Goal: Communication & Community: Answer question/provide support

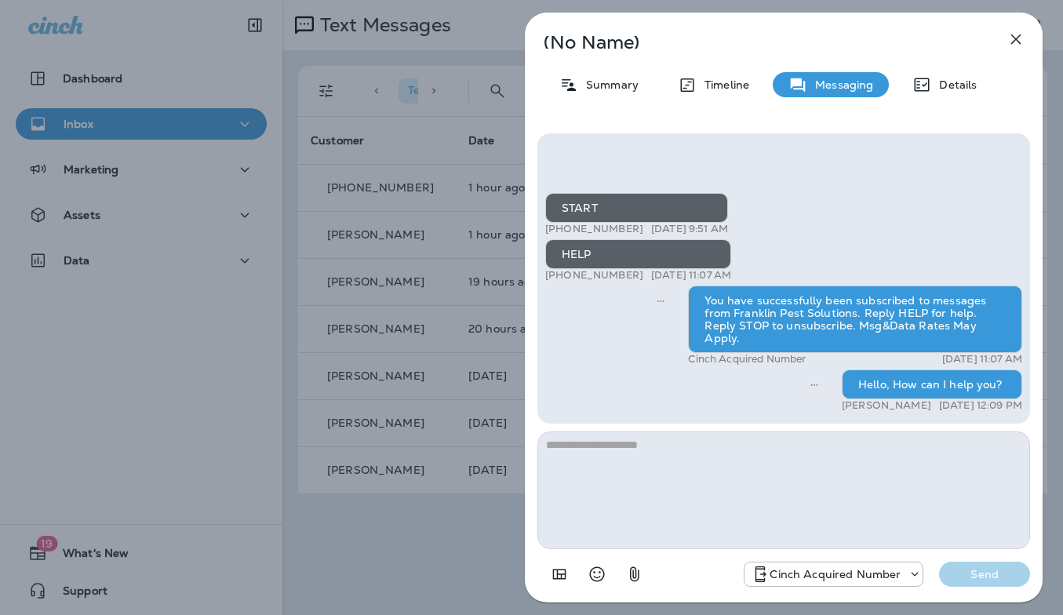
click at [1015, 42] on icon "button" at bounding box center [1016, 39] width 19 height 19
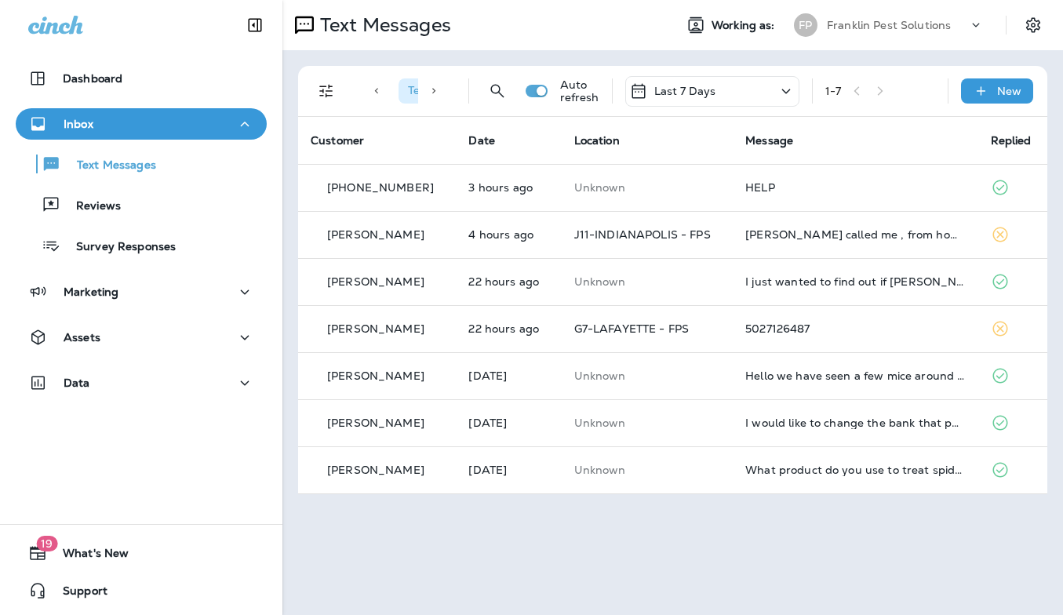
click at [845, 27] on p "Franklin Pest Solutions" at bounding box center [889, 25] width 124 height 13
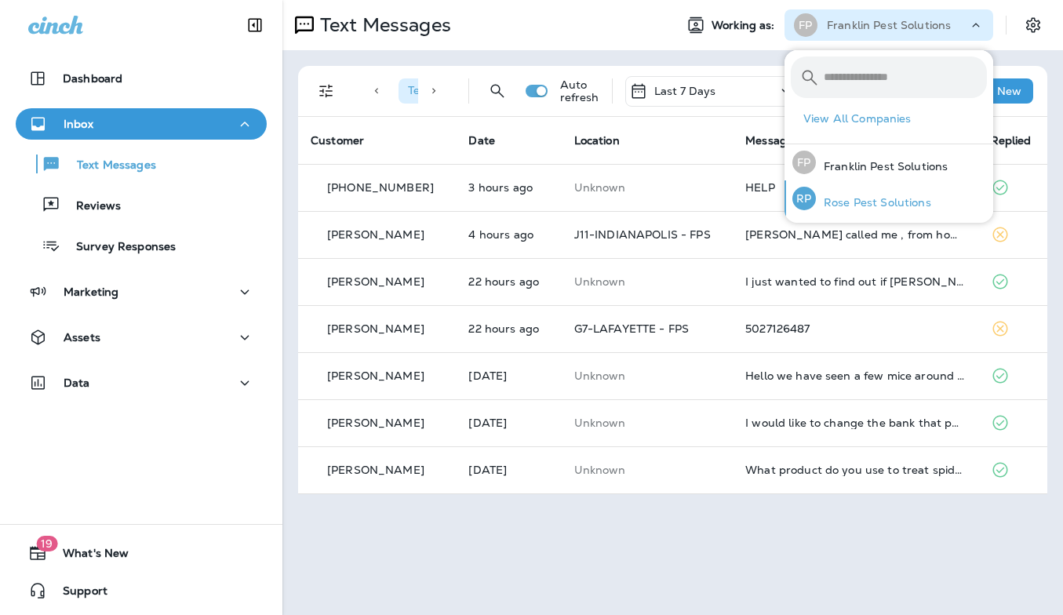
click at [852, 196] on p "Rose Pest Solutions" at bounding box center [873, 202] width 115 height 13
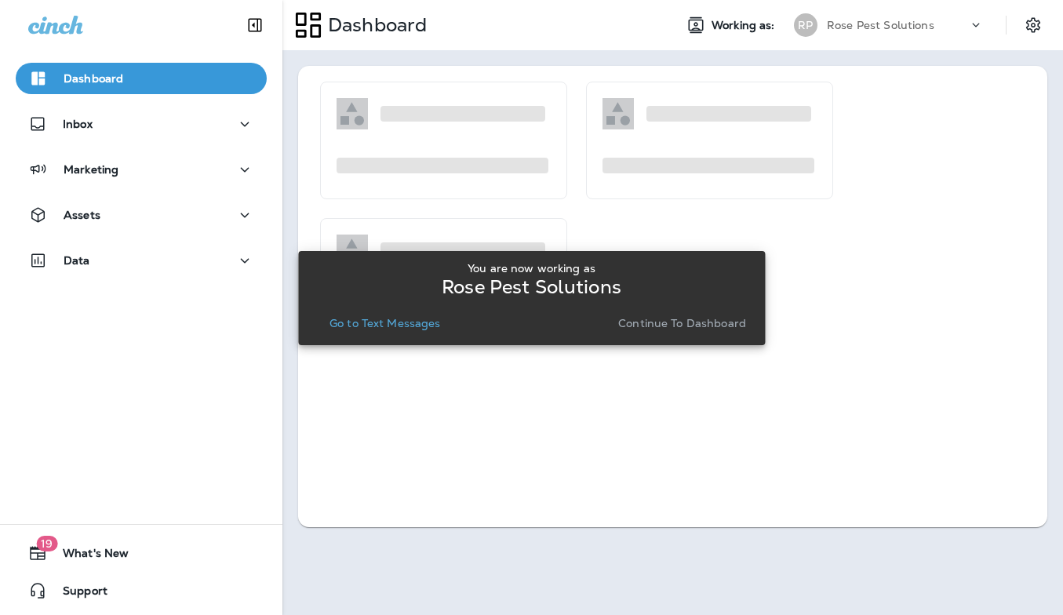
click at [425, 323] on p "Go to Text Messages" at bounding box center [385, 323] width 111 height 13
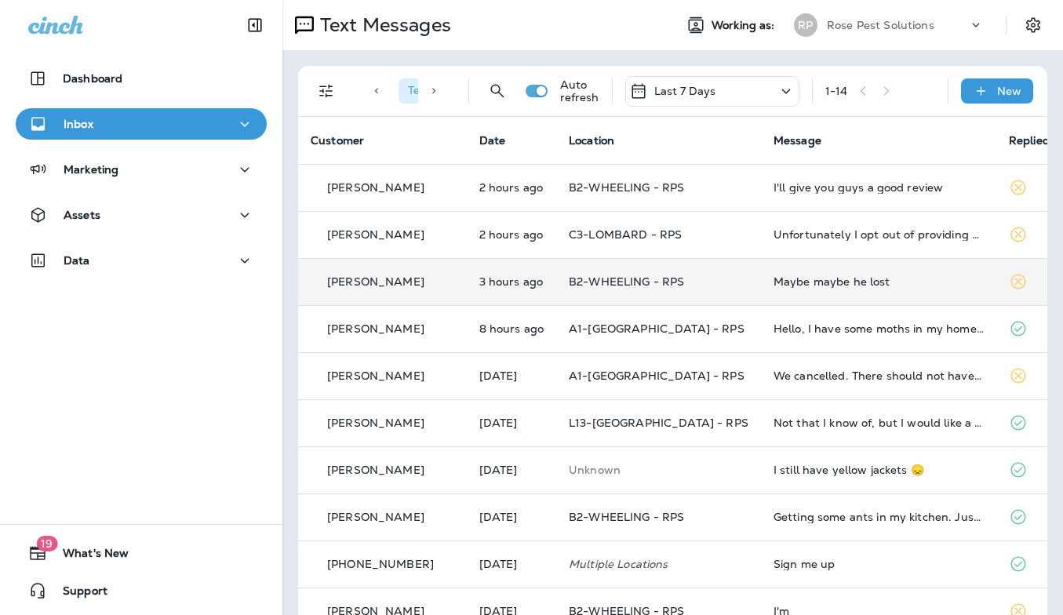
click at [922, 283] on div "Maybe maybe he lost" at bounding box center [879, 281] width 210 height 13
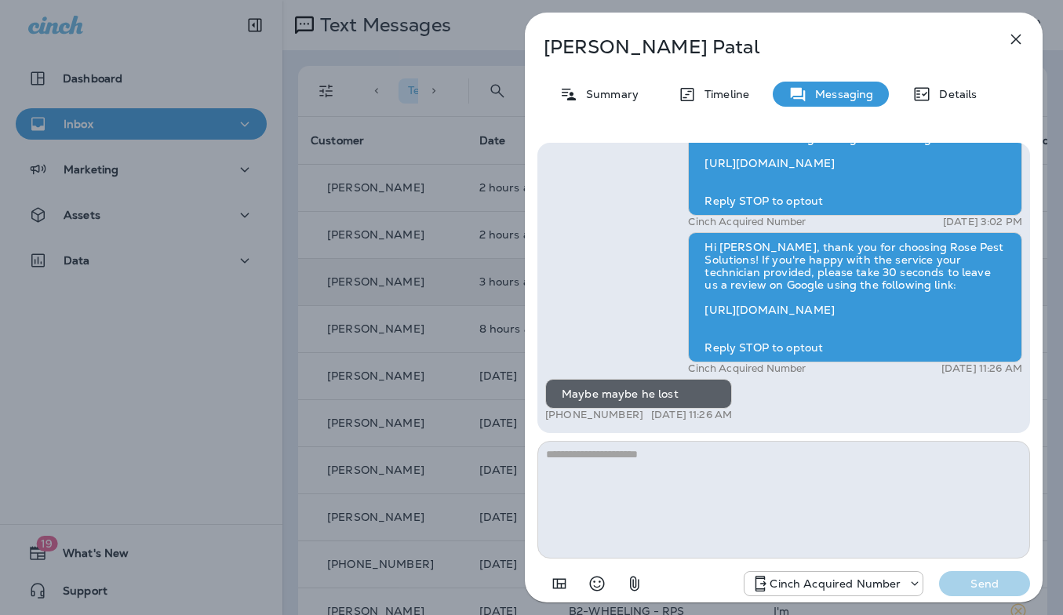
click at [1012, 42] on icon "button" at bounding box center [1016, 39] width 19 height 19
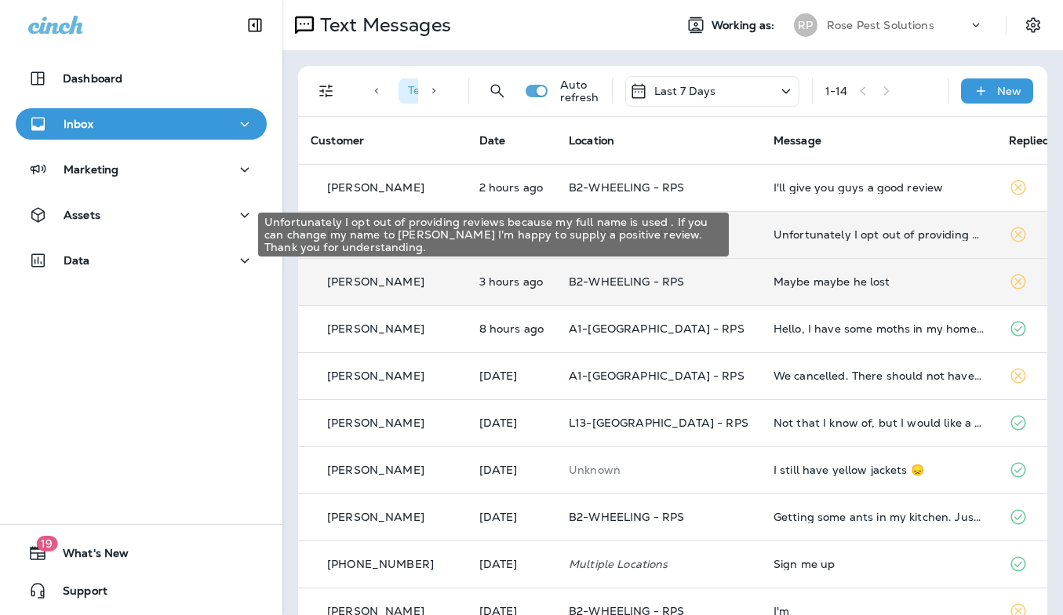
click at [794, 236] on div "Unfortunately I opt out of providing reviews because my full name is used . If …" at bounding box center [879, 234] width 210 height 13
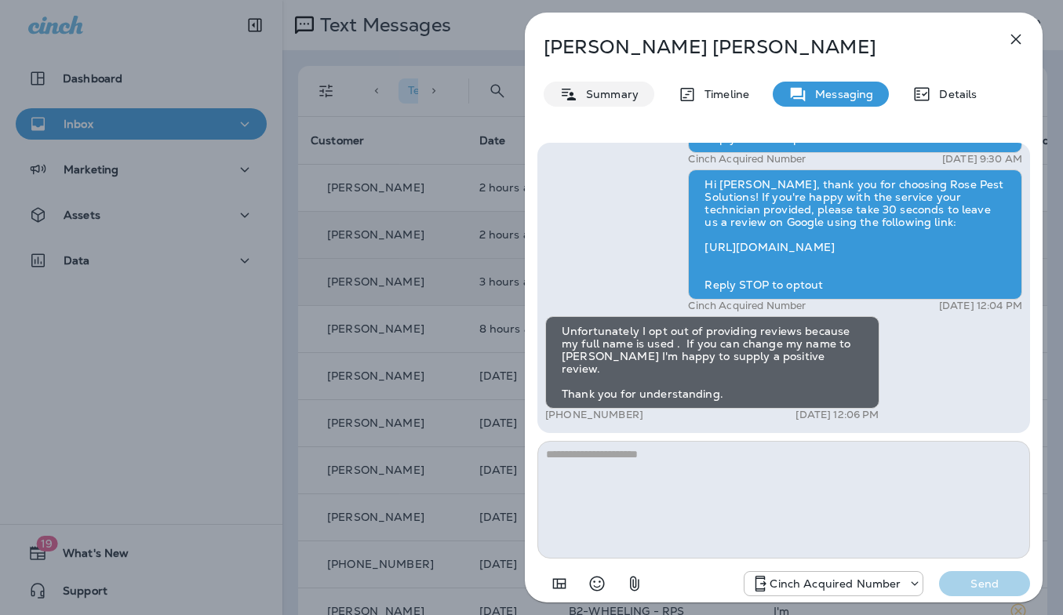
click at [610, 88] on p "Summary" at bounding box center [608, 94] width 60 height 13
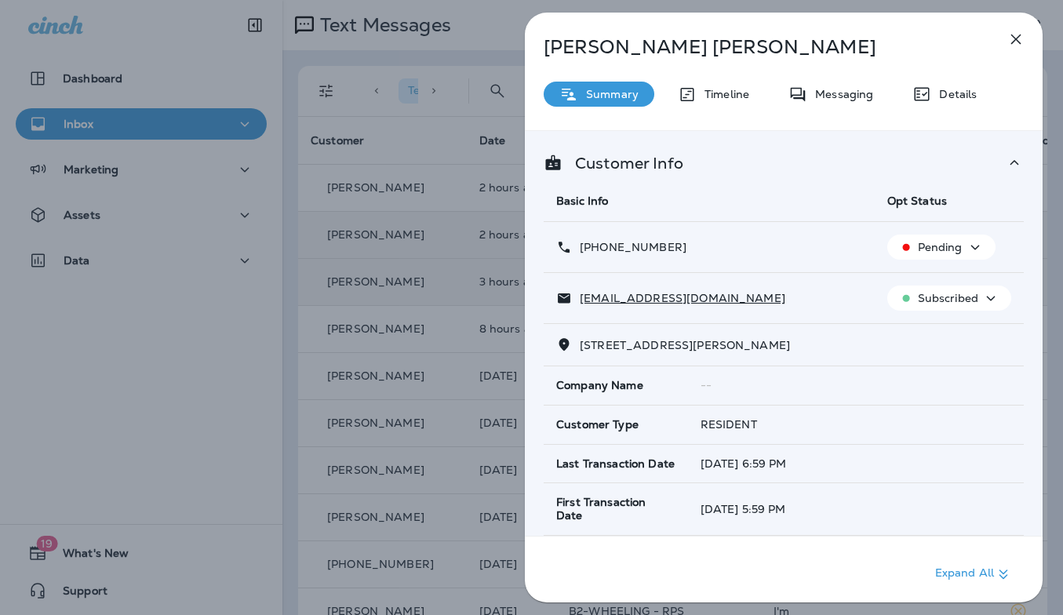
click at [1011, 161] on icon at bounding box center [1014, 163] width 19 height 20
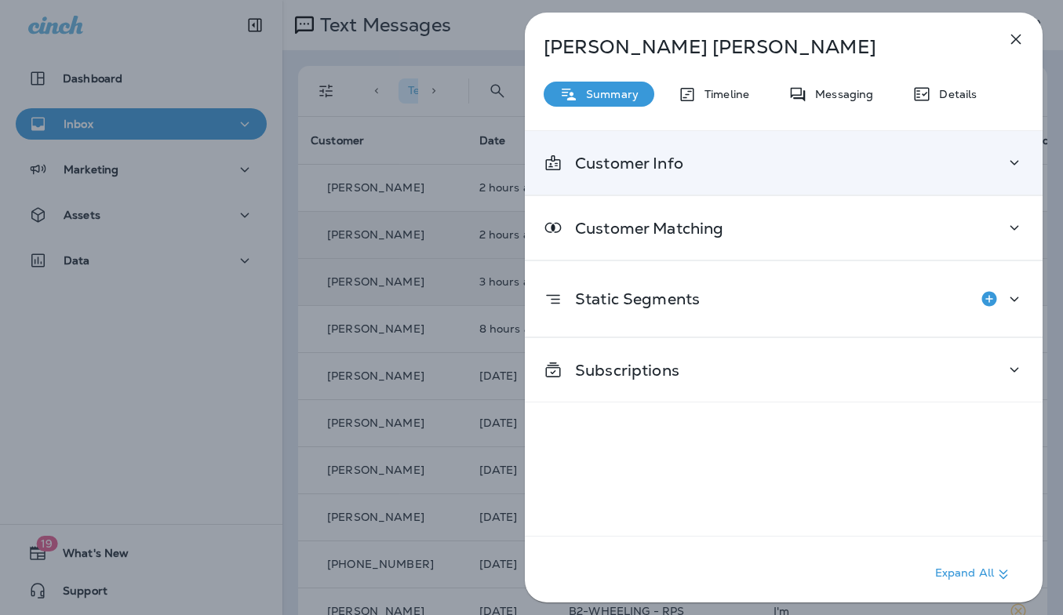
click at [1005, 162] on icon at bounding box center [1014, 163] width 19 height 20
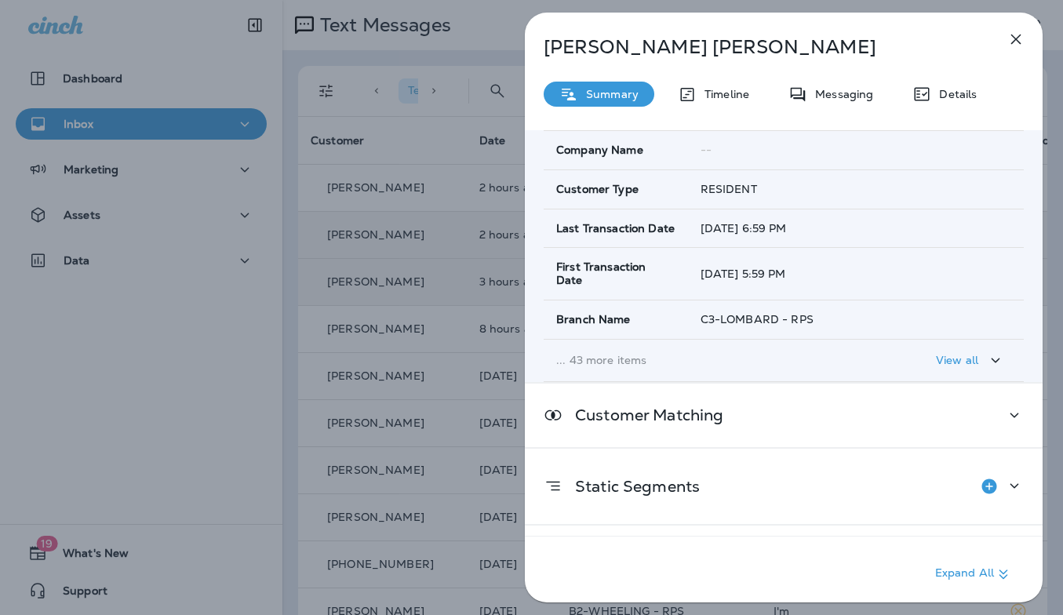
scroll to position [276, 0]
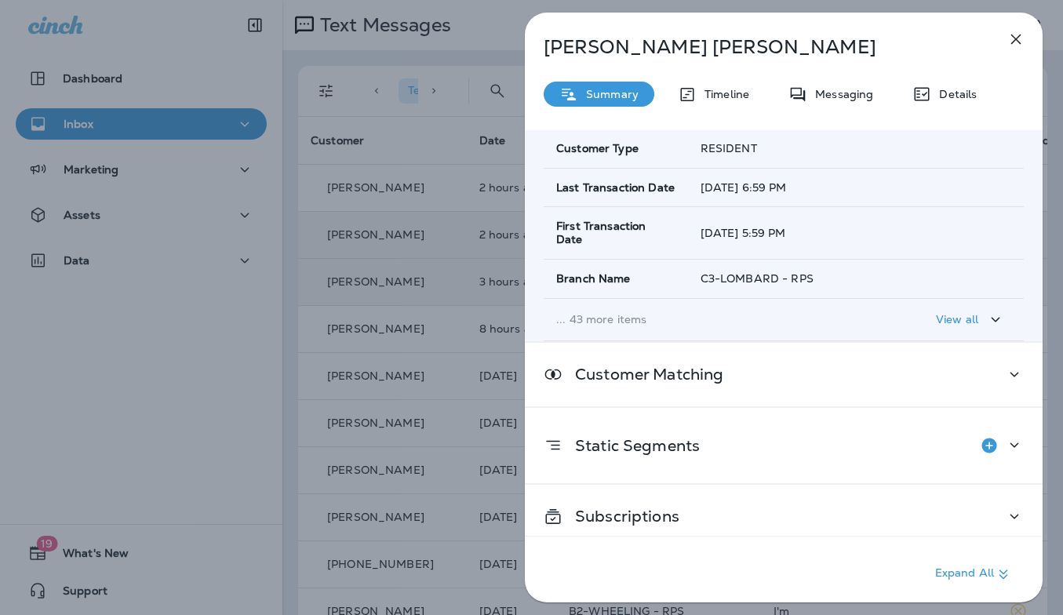
click at [949, 313] on p "View all" at bounding box center [957, 319] width 42 height 13
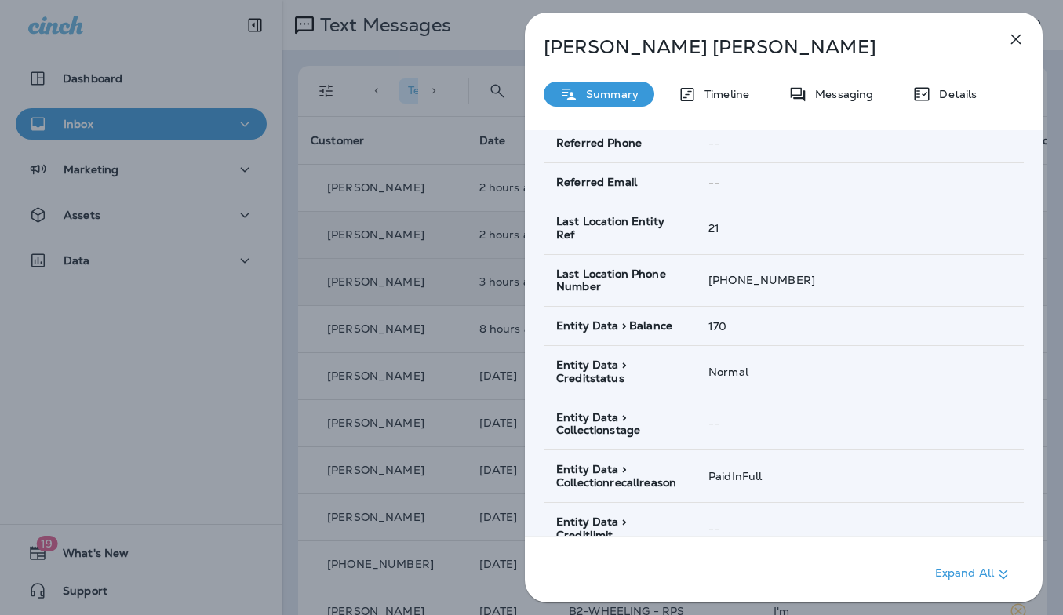
scroll to position [2259, 0]
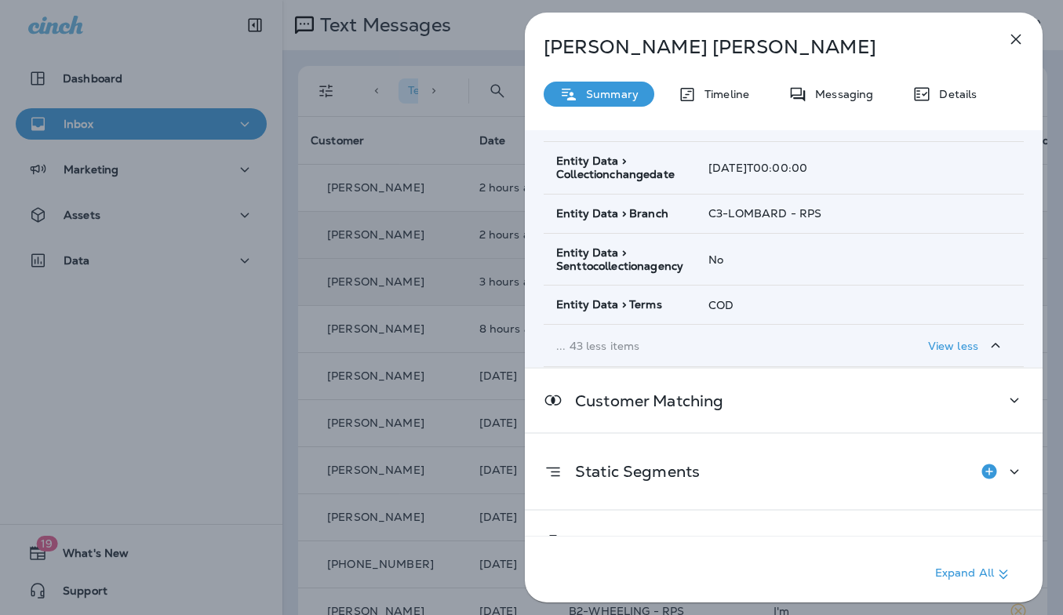
click at [968, 340] on p "View less" at bounding box center [953, 346] width 50 height 13
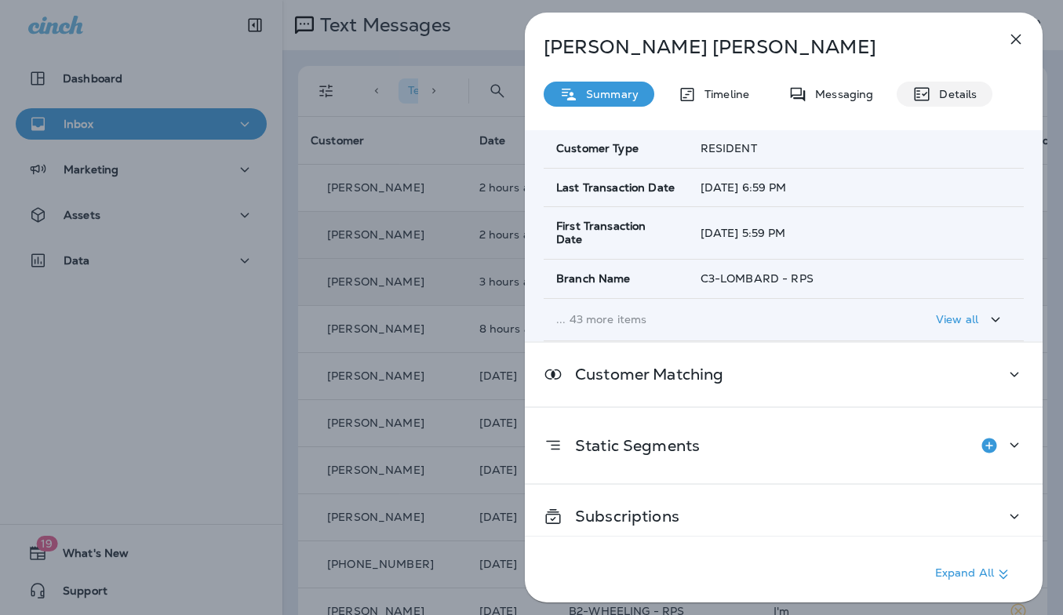
click at [941, 94] on p "Details" at bounding box center [955, 94] width 46 height 13
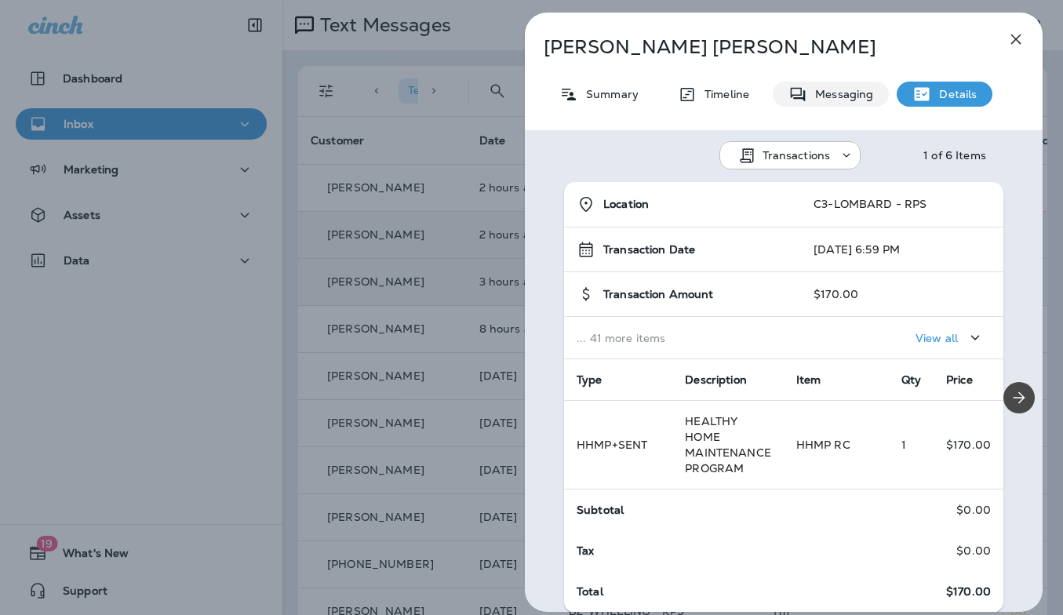
click at [837, 104] on div "Messaging" at bounding box center [831, 94] width 116 height 25
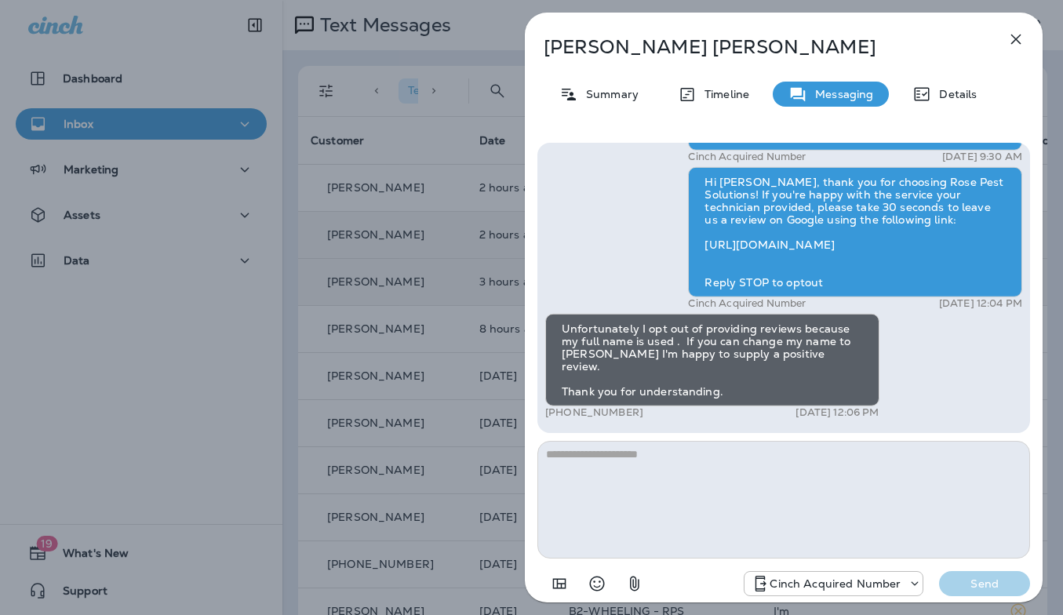
click at [837, 91] on p "Messaging" at bounding box center [841, 94] width 66 height 13
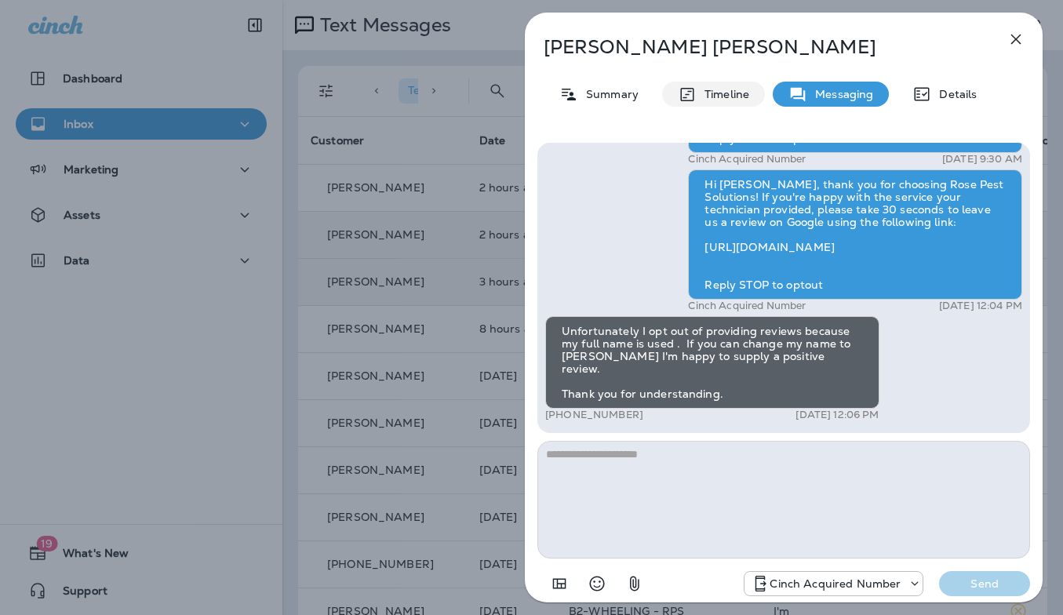
click at [715, 97] on p "Timeline" at bounding box center [723, 94] width 53 height 13
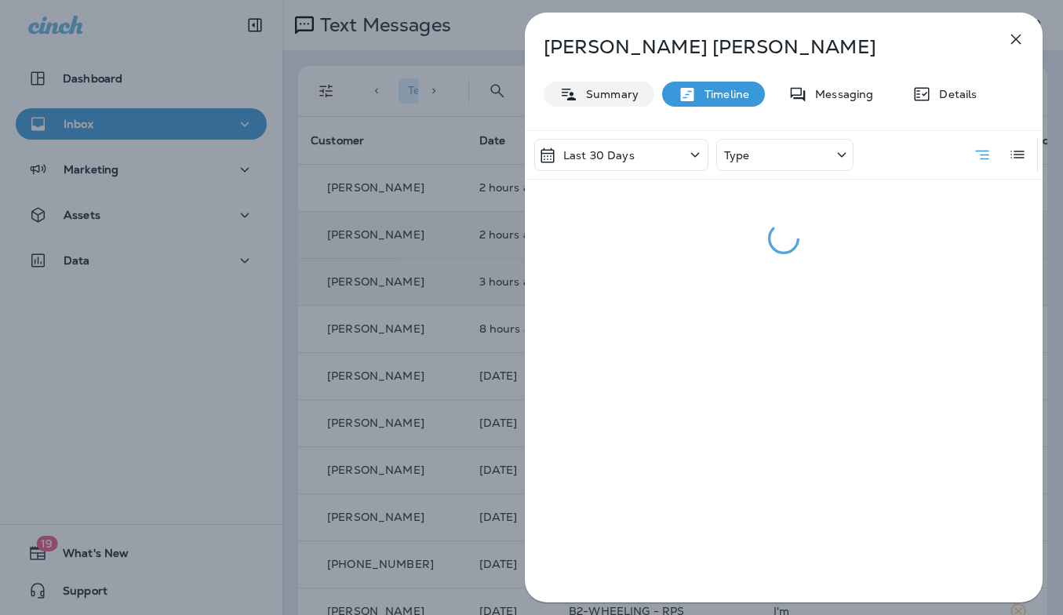
click at [586, 96] on p "Summary" at bounding box center [608, 94] width 60 height 13
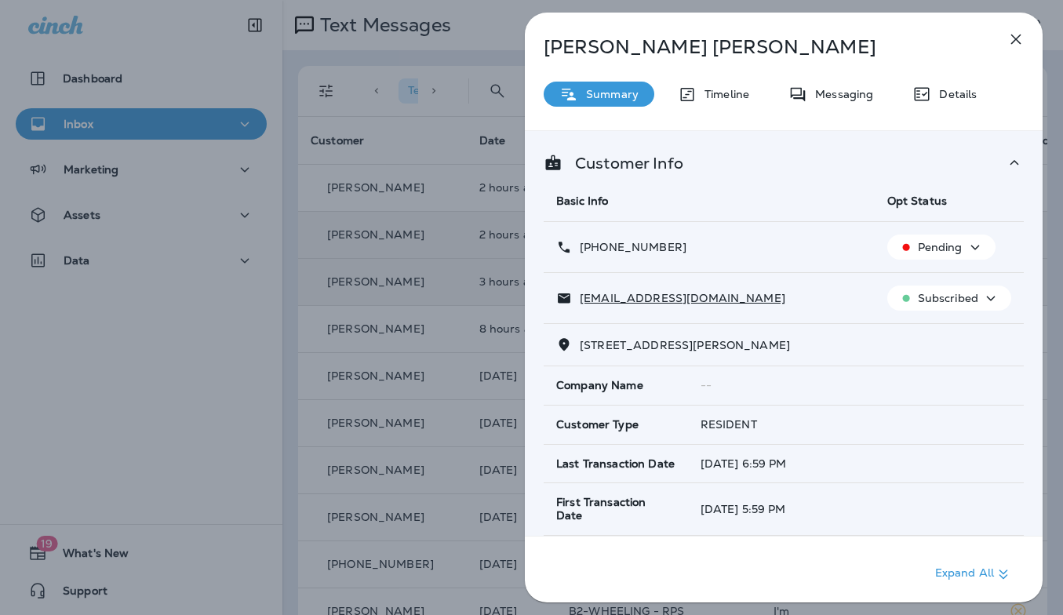
click at [644, 157] on p "Customer Info" at bounding box center [623, 163] width 121 height 13
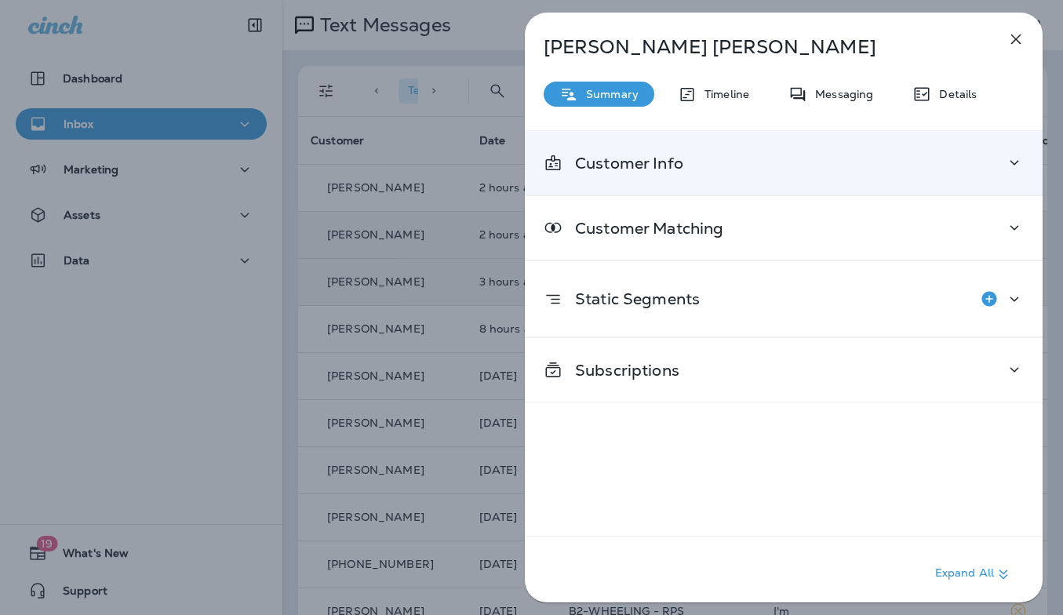
click at [644, 157] on p "Customer Info" at bounding box center [623, 163] width 121 height 13
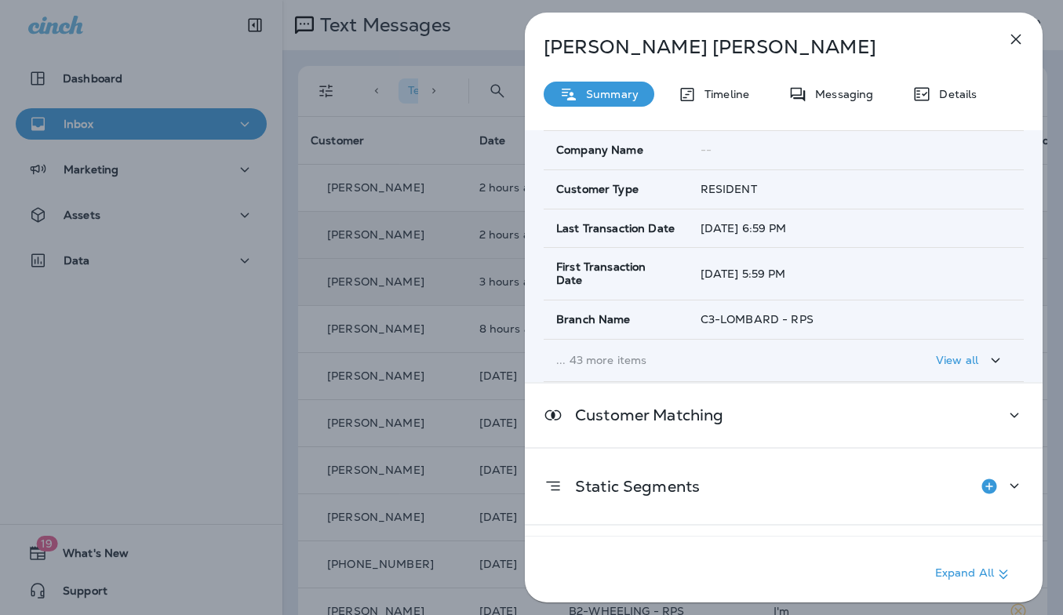
scroll to position [276, 0]
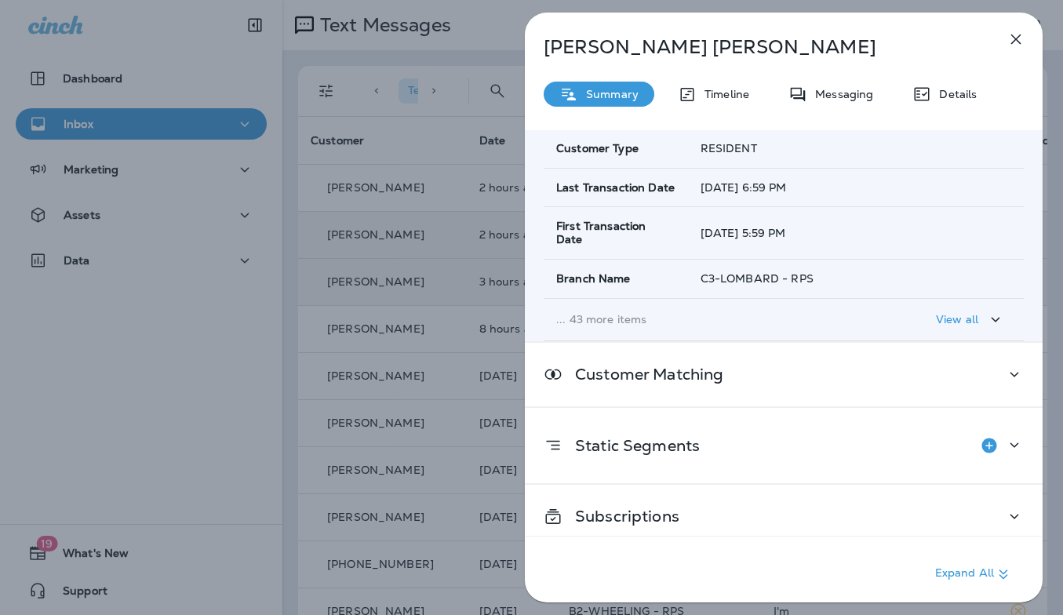
click at [1023, 30] on icon "button" at bounding box center [1016, 39] width 19 height 19
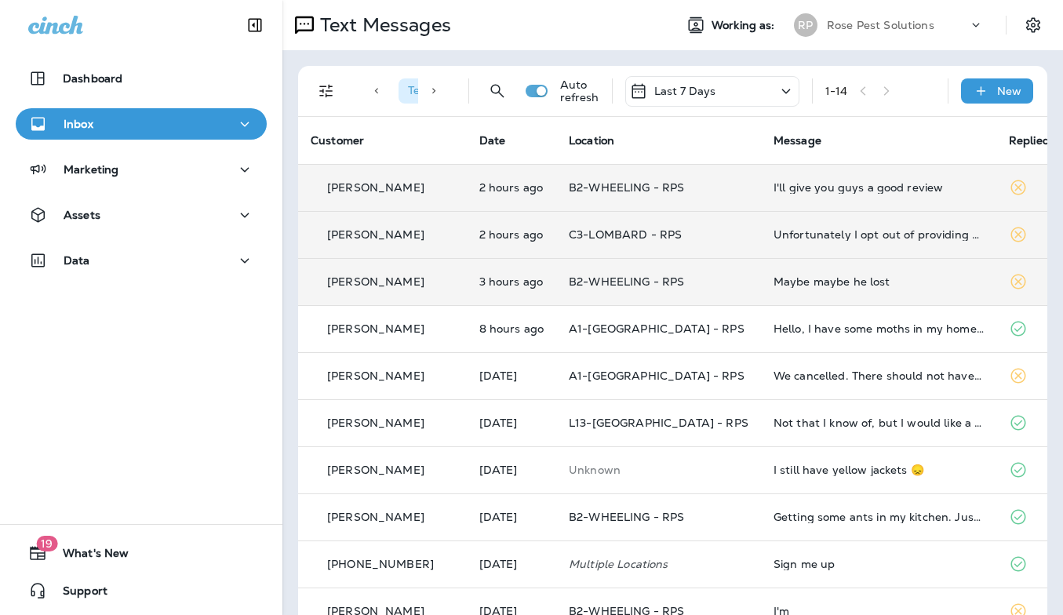
click at [827, 188] on div "I'll give you guys a good review" at bounding box center [879, 187] width 210 height 13
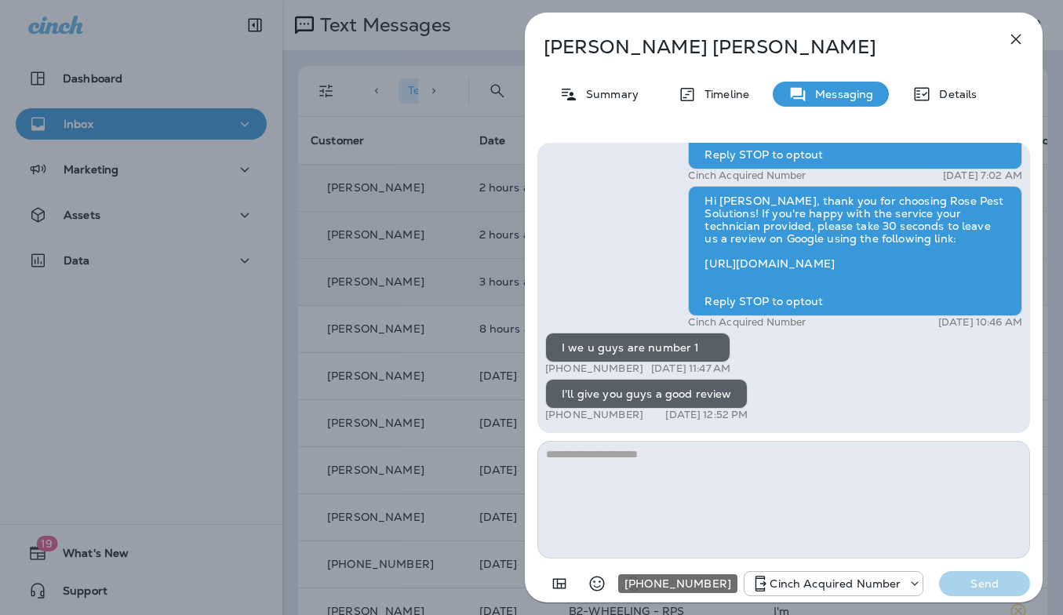
click at [775, 581] on p "Cinch Acquired Number" at bounding box center [835, 584] width 131 height 13
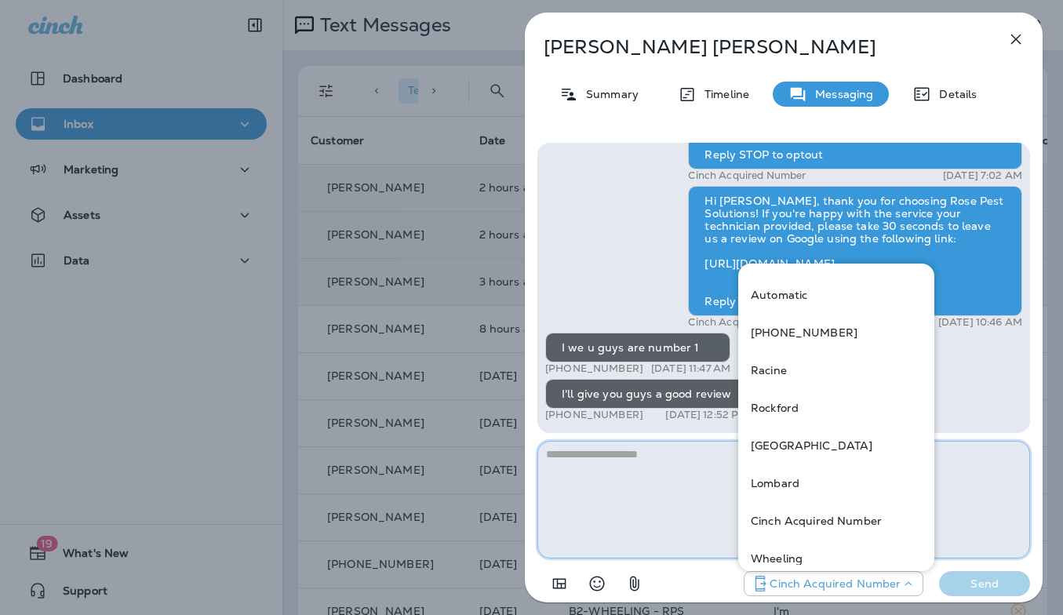
click at [688, 500] on textarea at bounding box center [784, 500] width 493 height 118
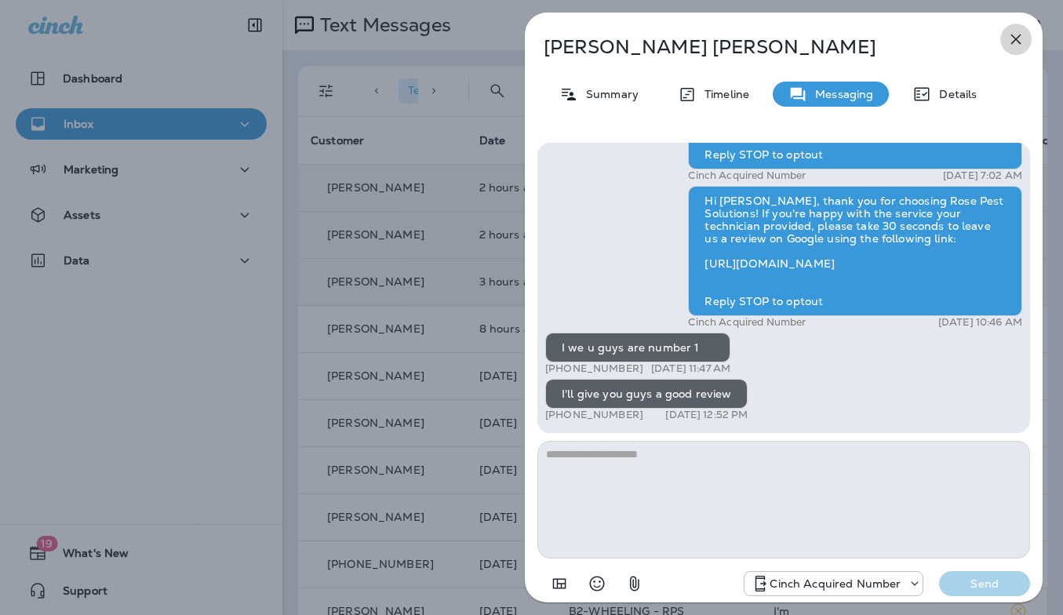
click at [1012, 46] on icon "button" at bounding box center [1016, 39] width 19 height 19
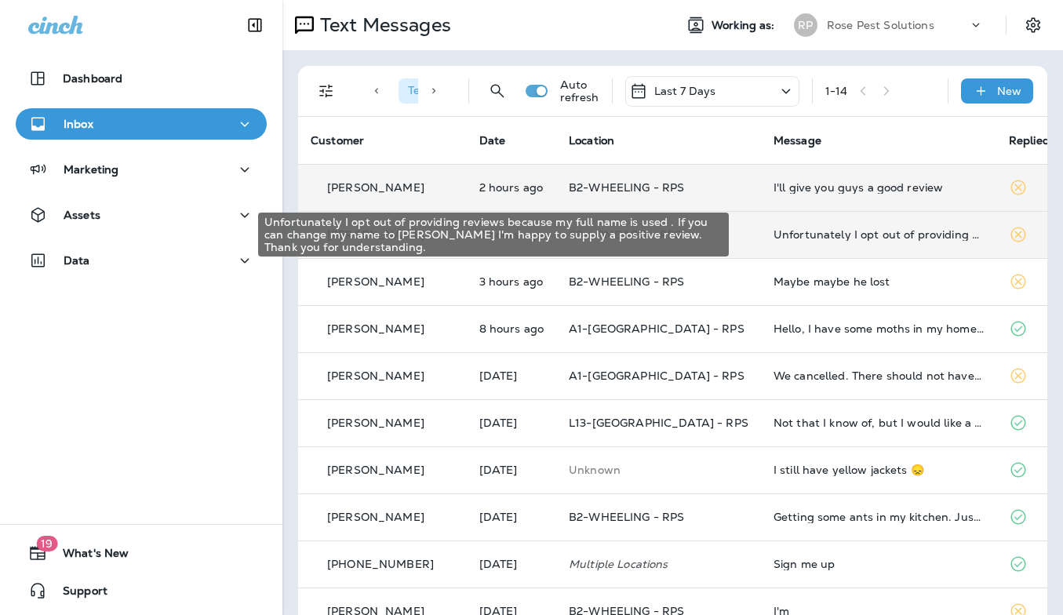
click at [881, 236] on div "Unfortunately I opt out of providing reviews because my full name is used . If …" at bounding box center [879, 234] width 210 height 13
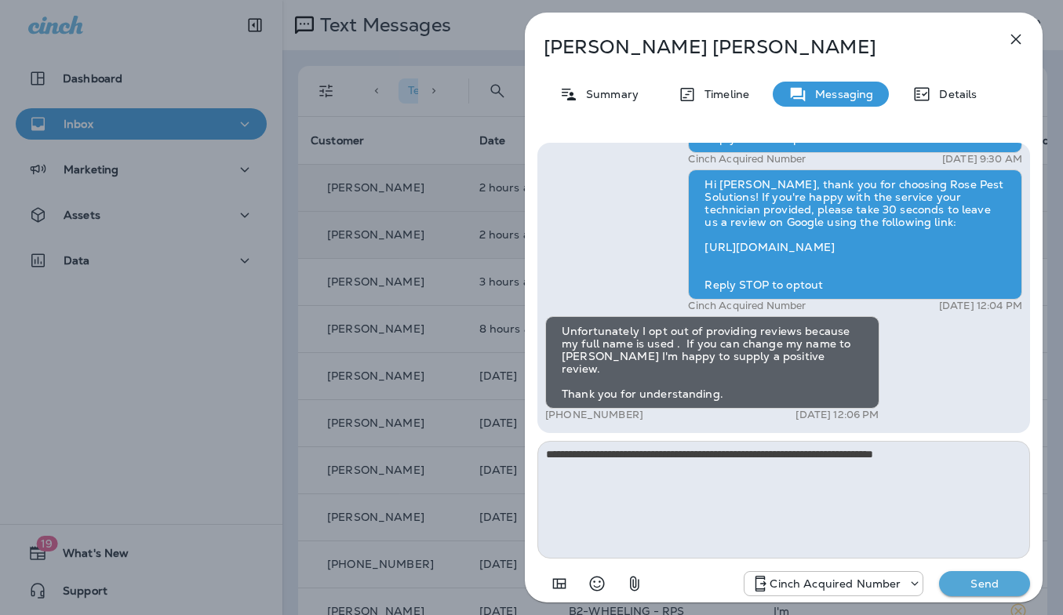
drag, startPoint x: 948, startPoint y: 449, endPoint x: 842, endPoint y: 459, distance: 106.4
click at [842, 459] on textarea "**********" at bounding box center [784, 500] width 493 height 118
type textarea "**********"
click at [997, 582] on p "Send" at bounding box center [985, 584] width 66 height 14
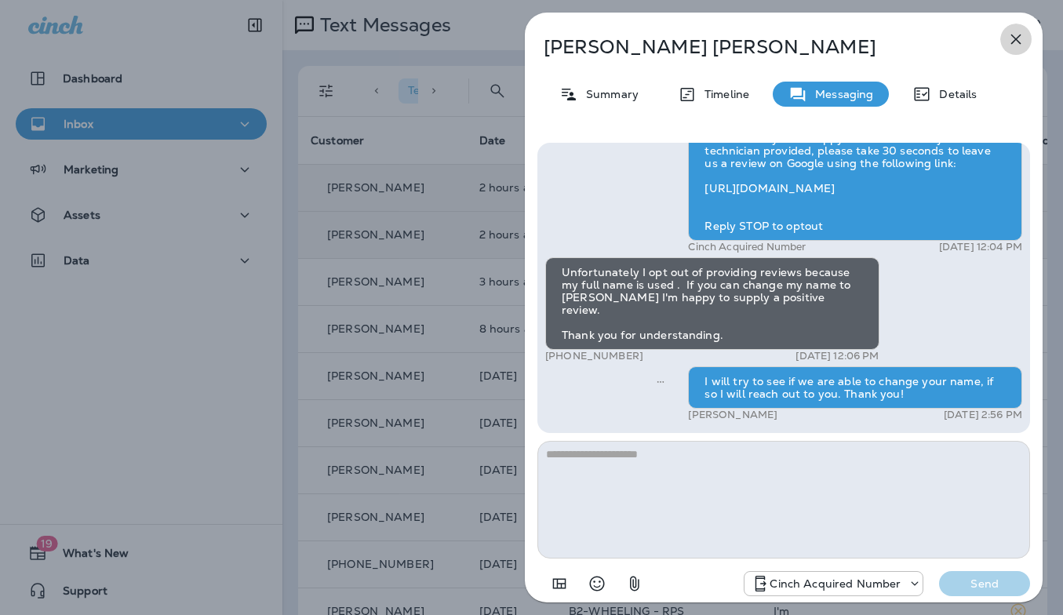
click at [1017, 29] on button "button" at bounding box center [1016, 39] width 31 height 31
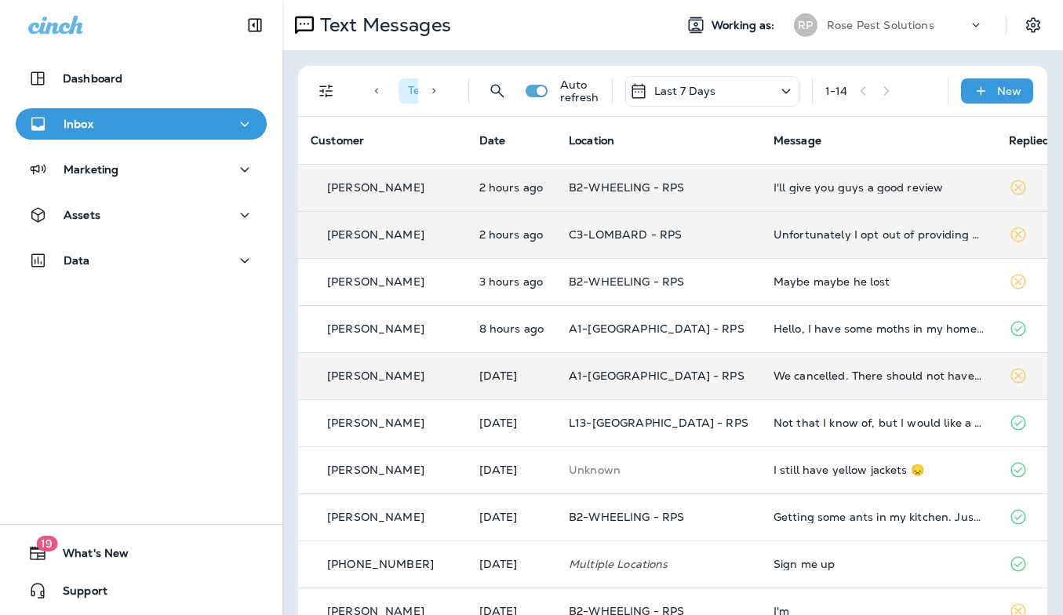
click at [784, 370] on div "We cancelled. There should not have been service" at bounding box center [879, 376] width 210 height 13
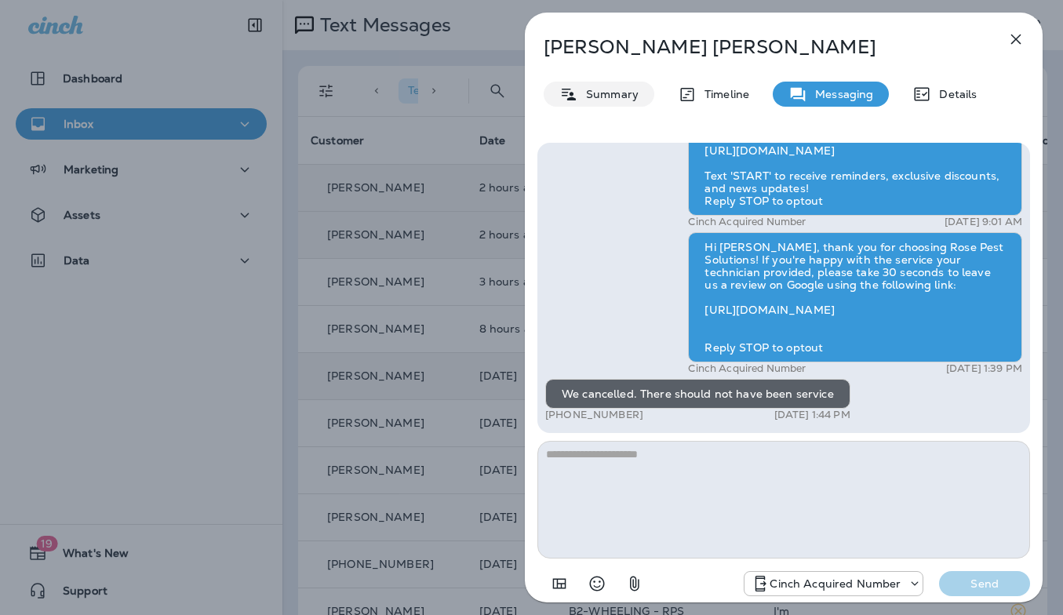
click at [612, 104] on div "Summary" at bounding box center [599, 94] width 111 height 25
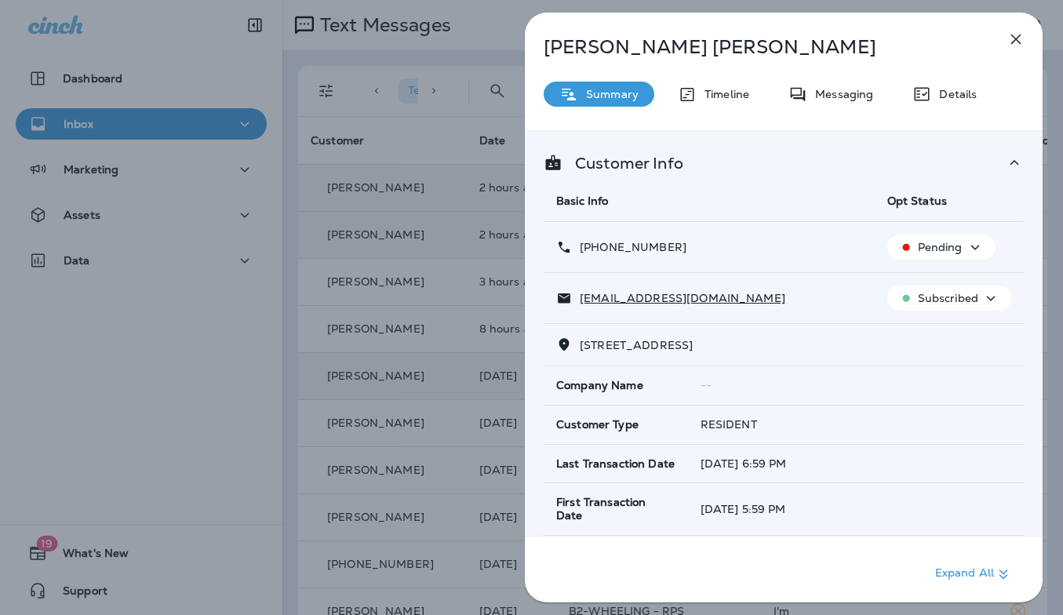
click at [1017, 28] on button "button" at bounding box center [1016, 39] width 31 height 31
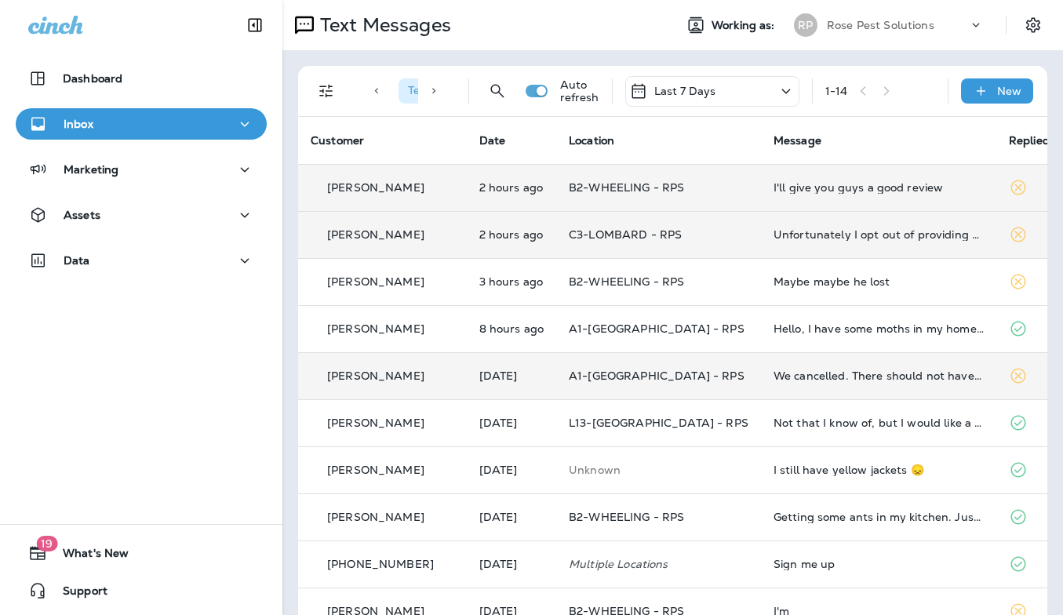
click at [932, 367] on td "We cancelled. There should not have been service" at bounding box center [878, 375] width 235 height 47
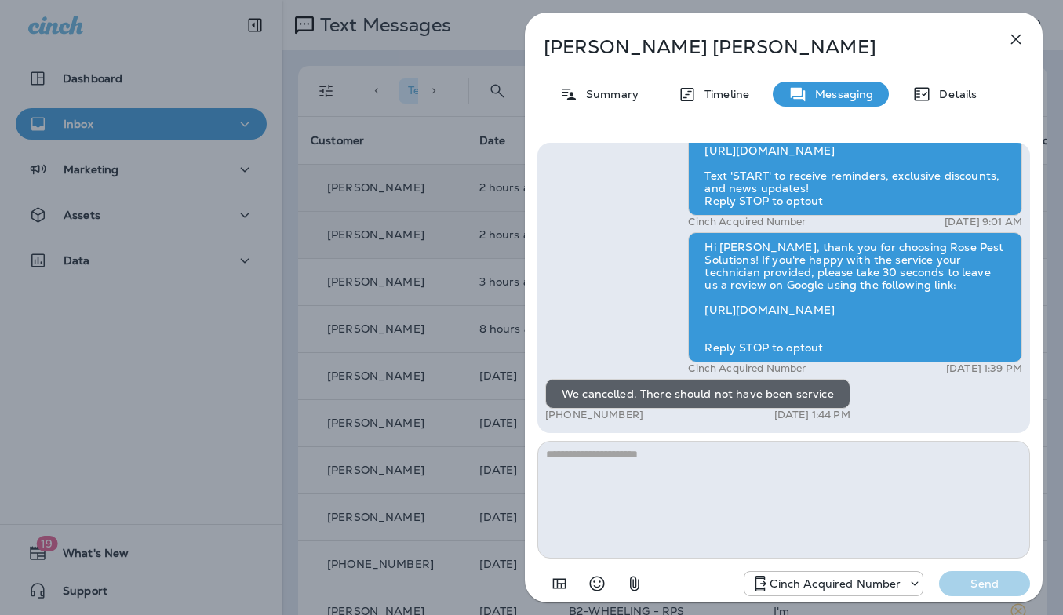
drag, startPoint x: 1016, startPoint y: 35, endPoint x: 1008, endPoint y: 36, distance: 7.9
click at [1016, 36] on icon "button" at bounding box center [1016, 39] width 19 height 19
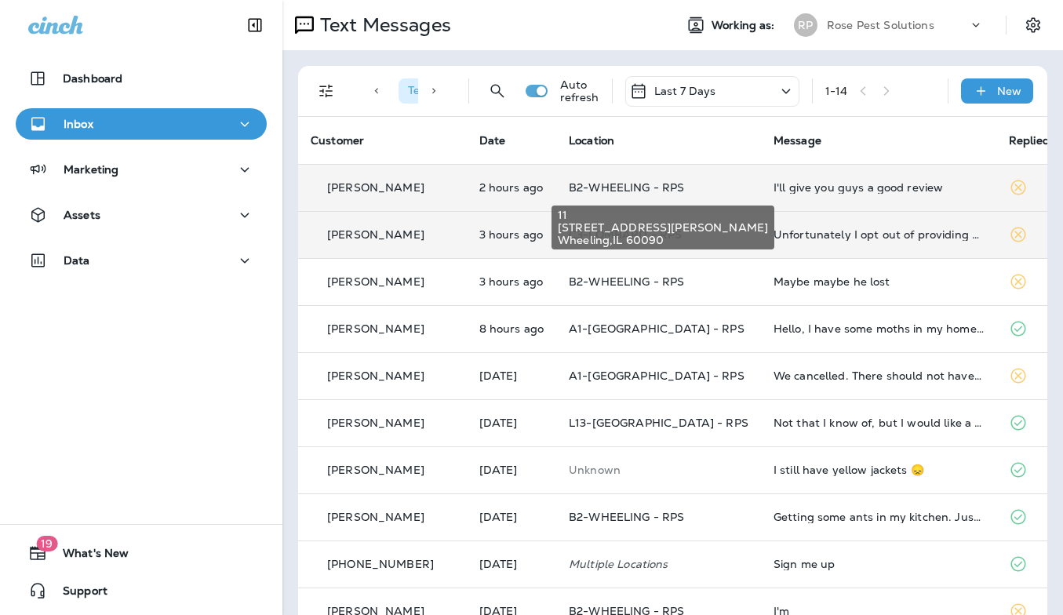
click at [671, 183] on span "B2-WHEELING - RPS" at bounding box center [626, 188] width 115 height 14
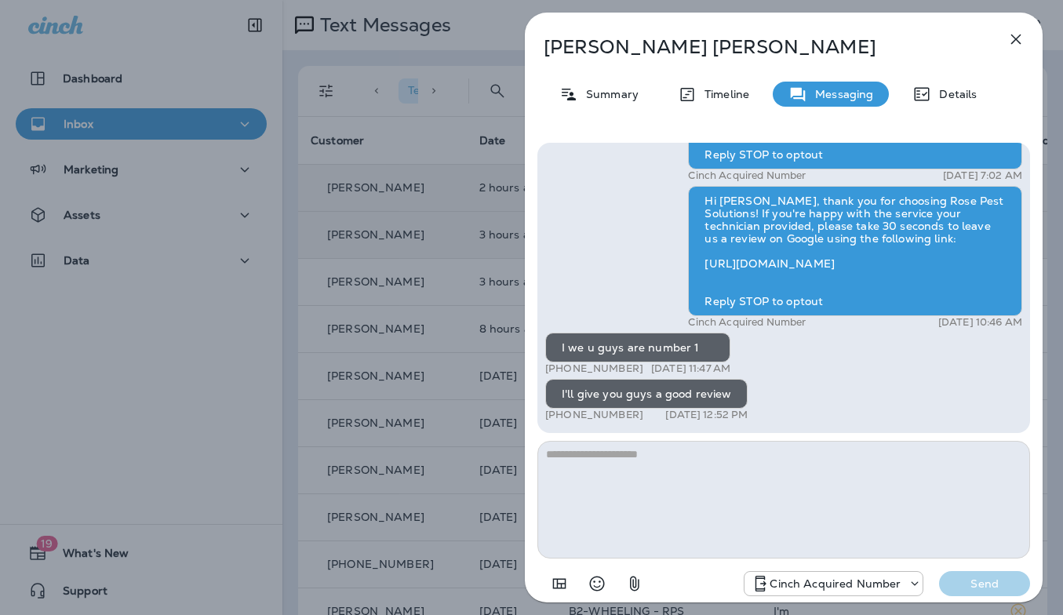
click at [784, 512] on textarea at bounding box center [784, 500] width 493 height 118
type textarea "**********"
click at [1004, 578] on p "Send" at bounding box center [985, 584] width 66 height 14
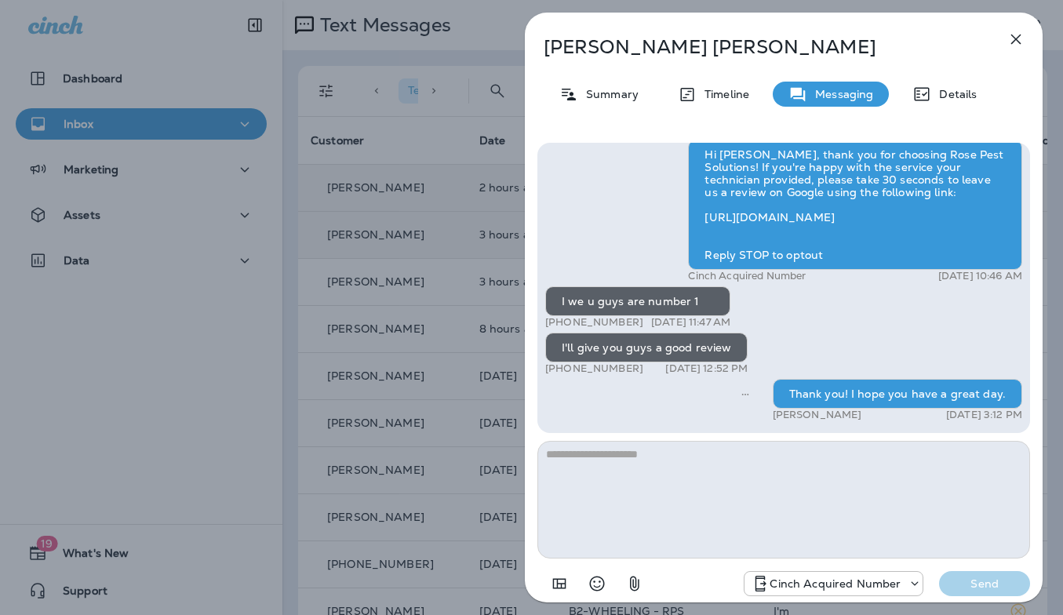
click at [1023, 36] on icon "button" at bounding box center [1016, 39] width 19 height 19
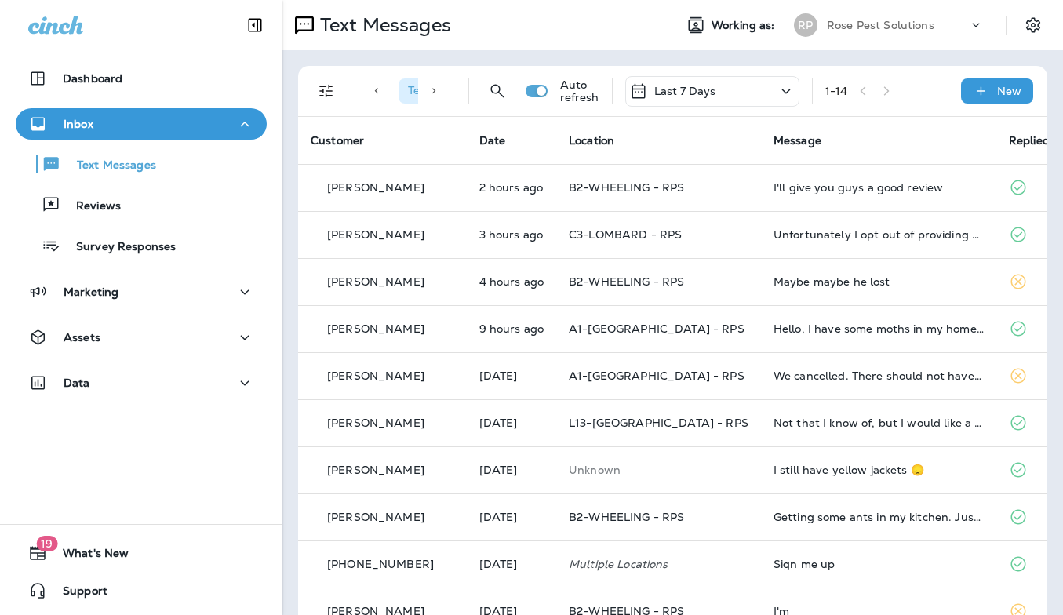
click at [862, 29] on p "Rose Pest Solutions" at bounding box center [881, 25] width 108 height 13
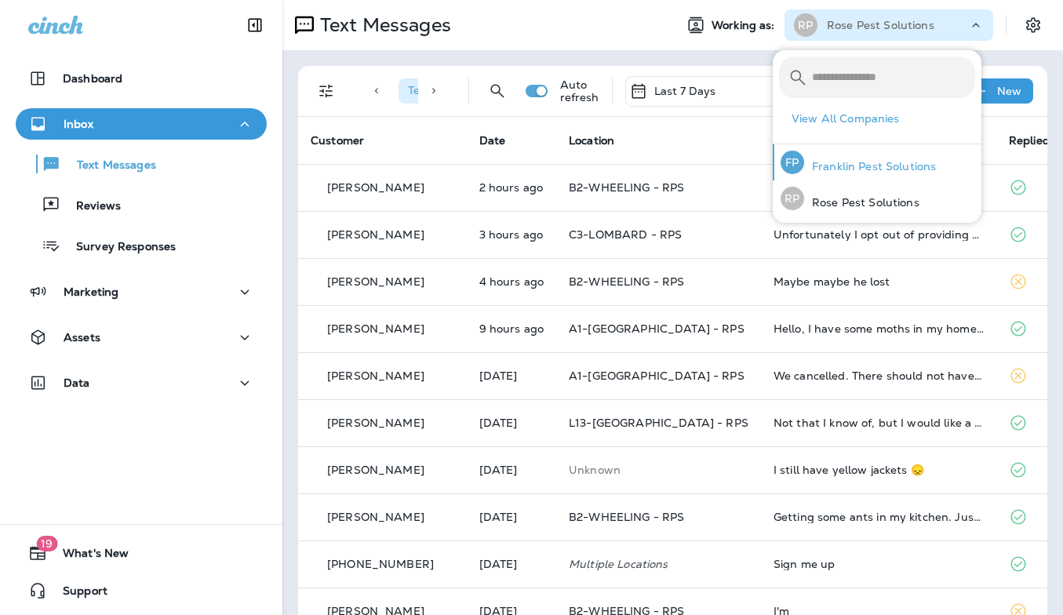
click at [844, 165] on p "Franklin Pest Solutions" at bounding box center [870, 166] width 132 height 13
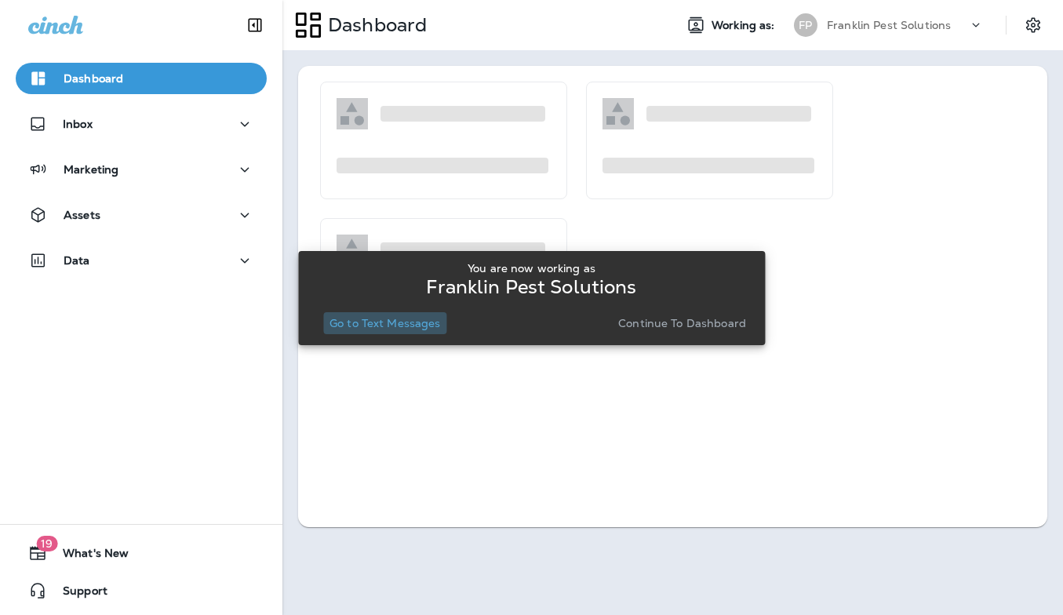
click at [392, 328] on p "Go to Text Messages" at bounding box center [385, 323] width 111 height 13
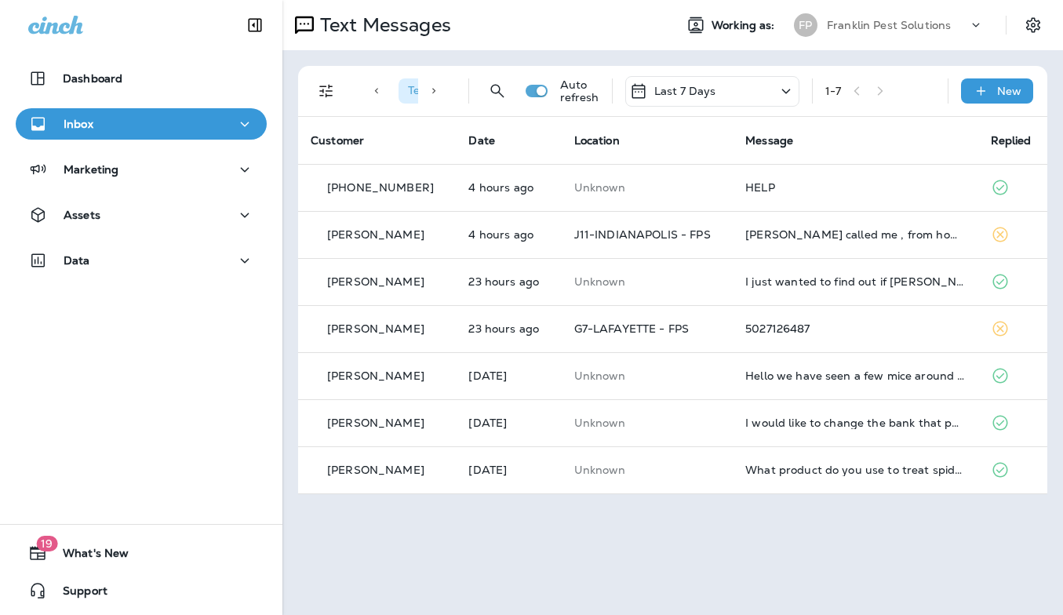
click at [922, 19] on p "Franklin Pest Solutions" at bounding box center [889, 25] width 124 height 13
